Goal: Task Accomplishment & Management: Manage account settings

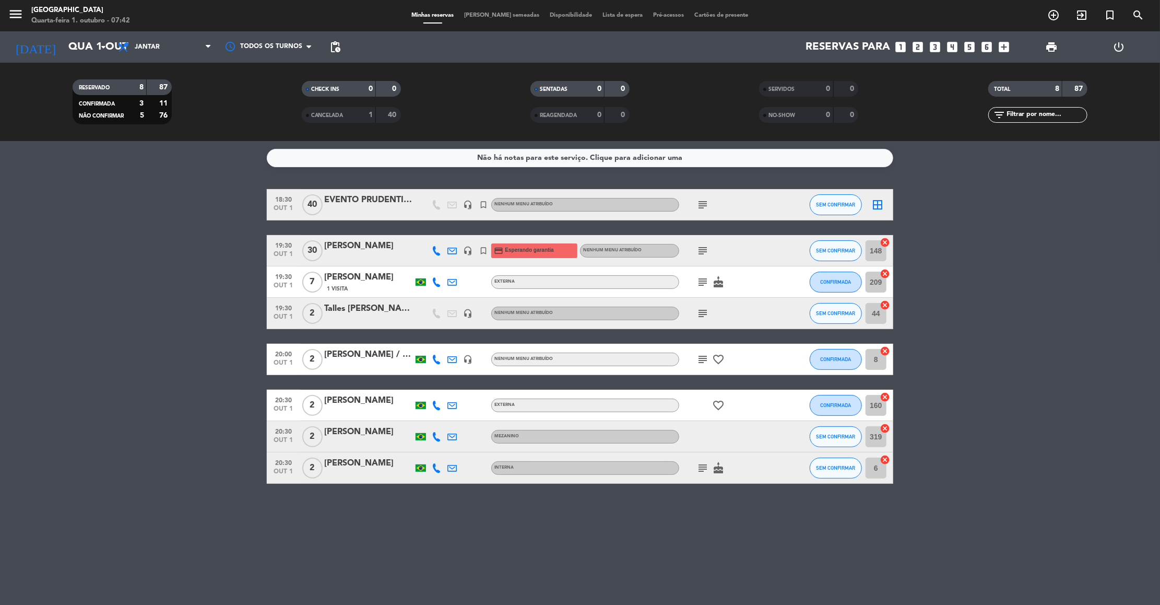
click at [700, 250] on icon "subject" at bounding box center [703, 250] width 13 height 13
click at [130, 269] on bookings-row "18:30 [DATE] EVENTO PRUDENTIAL headset_mic turned_in_not Nenhum menu atribuído …" at bounding box center [580, 336] width 1160 height 295
click at [146, 44] on span "Jantar" at bounding box center [147, 46] width 25 height 7
click at [148, 90] on div "menu [GEOGRAPHIC_DATA]-feira 1. outubro - 07:42 Minhas reservas Mesas semeadas …" at bounding box center [580, 70] width 1160 height 141
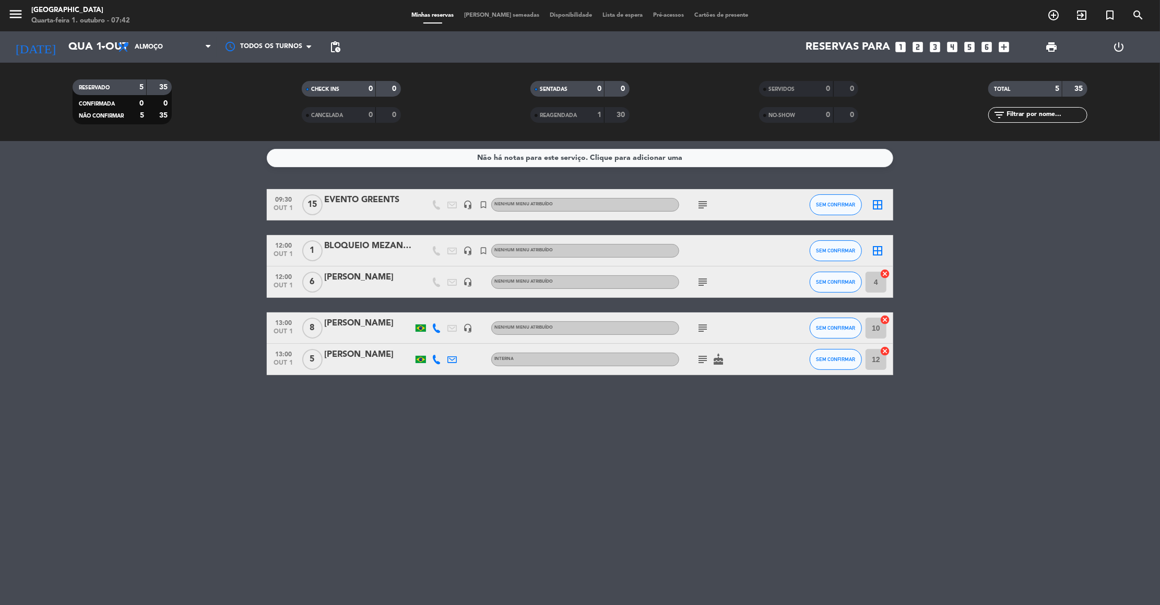
click at [100, 293] on bookings-row "09:30 [DATE] EVENTO GREENTS headset_mic turned_in_not Nenhum menu atribuído sub…" at bounding box center [580, 282] width 1160 height 186
click at [705, 327] on icon "subject" at bounding box center [703, 328] width 13 height 13
click at [107, 234] on bookings-row "09:30 [DATE] EVENTO GREENTS headset_mic turned_in_not Nenhum menu atribuído sub…" at bounding box center [580, 282] width 1160 height 186
